Goal: Information Seeking & Learning: Learn about a topic

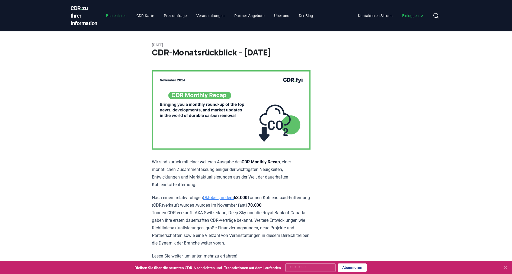
click at [122, 18] on font "Bestenlisten" at bounding box center [116, 16] width 21 height 4
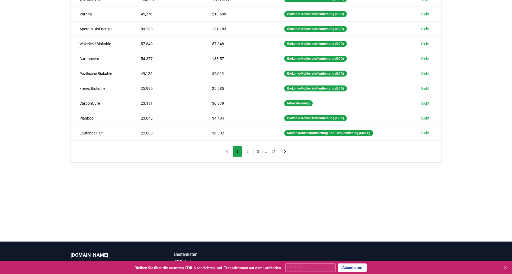
scroll to position [108, 0]
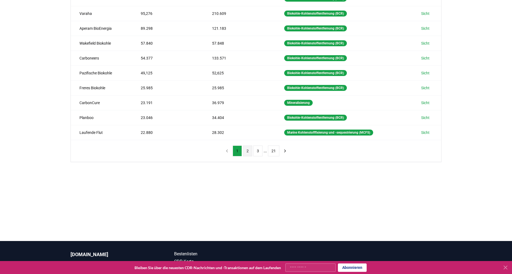
click at [248, 151] on font "2" at bounding box center [247, 151] width 2 height 4
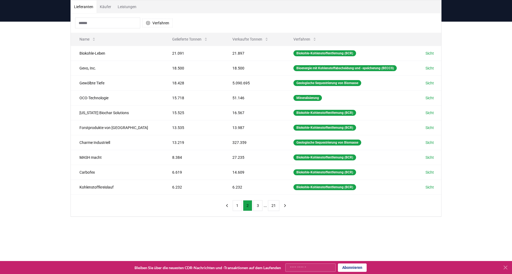
scroll to position [54, 0]
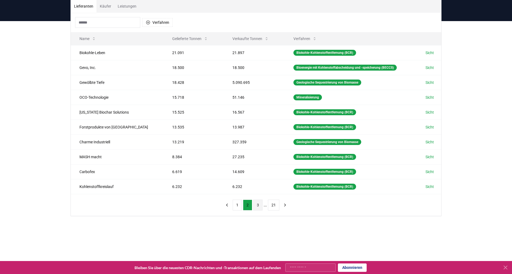
click at [258, 205] on font "3" at bounding box center [258, 205] width 2 height 4
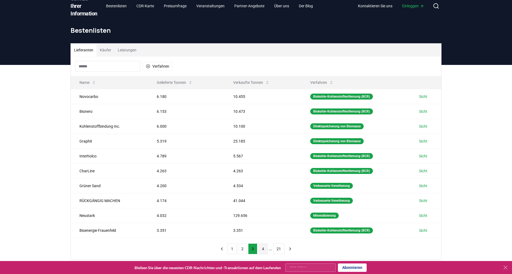
scroll to position [0, 0]
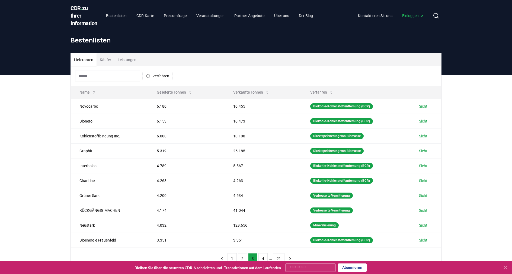
click at [117, 72] on input at bounding box center [107, 76] width 65 height 11
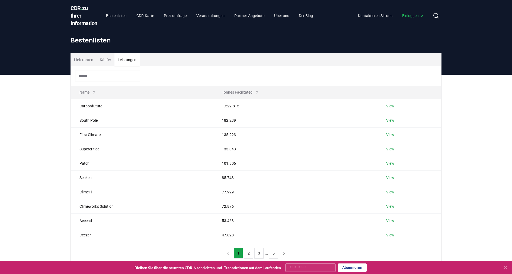
click at [131, 60] on font "Leistungen" at bounding box center [127, 60] width 19 height 4
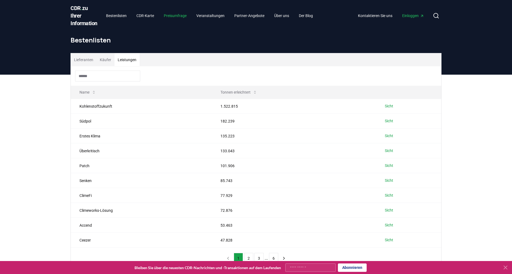
click at [186, 15] on font "Preisumfrage" at bounding box center [175, 16] width 23 height 4
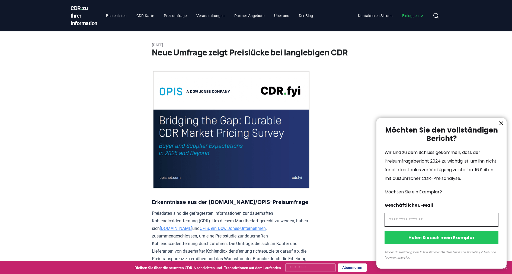
click at [113, 16] on div at bounding box center [256, 137] width 512 height 274
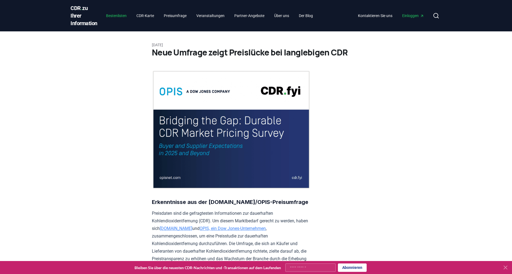
click at [123, 14] on font "Bestenlisten" at bounding box center [116, 16] width 21 height 4
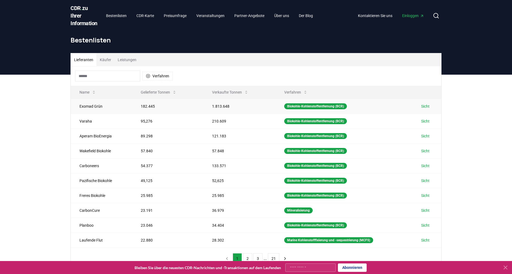
click at [426, 107] on font "Sicht" at bounding box center [425, 106] width 8 height 4
